Goal: Find specific page/section

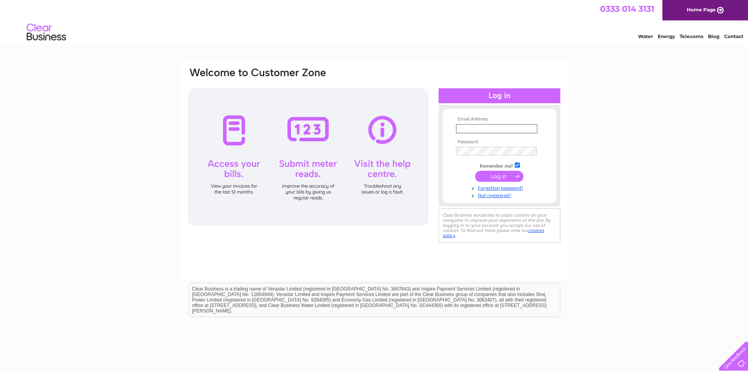
click at [499, 128] on input "text" at bounding box center [497, 128] width 82 height 9
type input "accounts@clowgroup.co.uk"
click at [475, 171] on input "submit" at bounding box center [499, 176] width 48 height 11
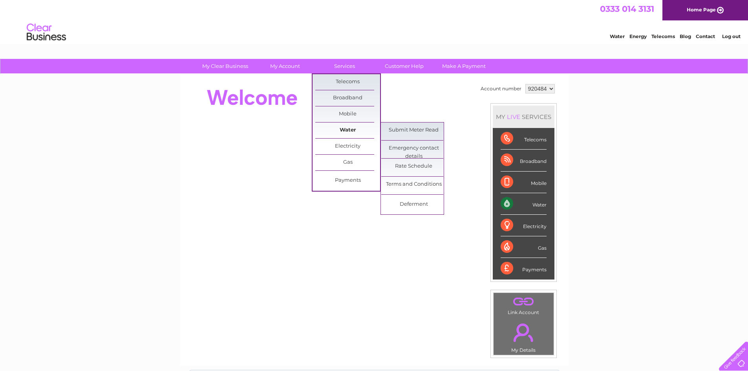
click at [350, 126] on link "Water" at bounding box center [347, 131] width 65 height 16
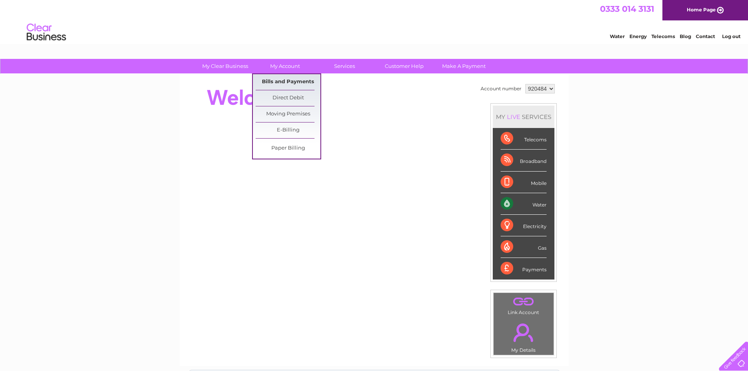
click at [271, 84] on link "Bills and Payments" at bounding box center [288, 82] width 65 height 16
